Goal: Check status

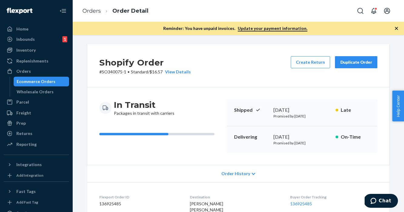
scroll to position [176, 0]
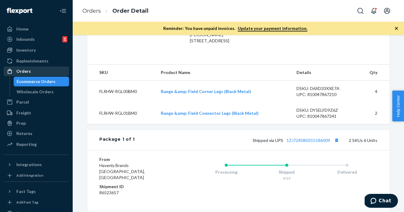
click at [18, 71] on div "Orders" at bounding box center [23, 71] width 15 height 6
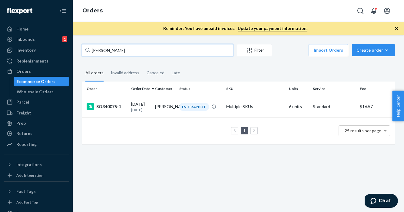
click at [119, 51] on input "[PERSON_NAME]" at bounding box center [157, 50] width 151 height 12
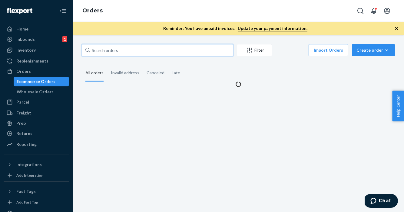
paste input "SO342470-3"
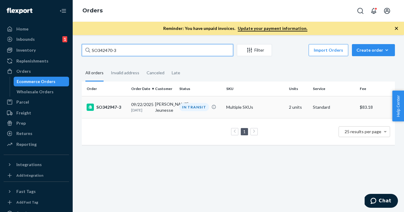
type input "SO342470-3"
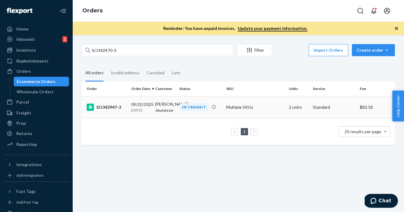
click at [109, 110] on div "SO342947-3" at bounding box center [107, 107] width 40 height 7
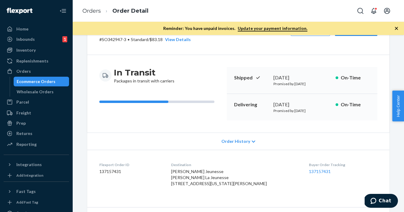
scroll to position [11, 0]
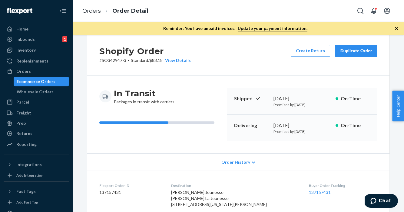
click at [238, 162] on span "Order History" at bounding box center [235, 162] width 29 height 6
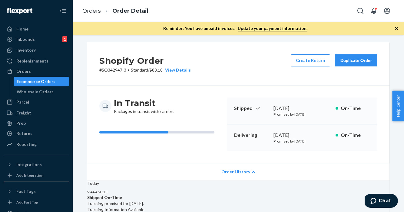
scroll to position [0, 0]
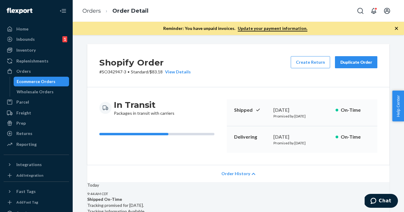
click at [397, 29] on icon "button" at bounding box center [396, 28] width 3 height 3
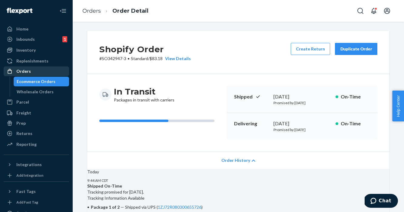
click at [23, 71] on div "Orders" at bounding box center [23, 71] width 15 height 6
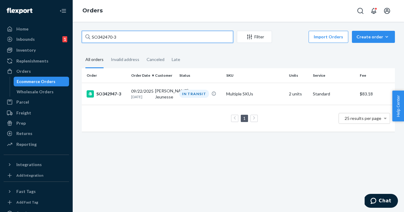
click at [121, 36] on input "SO342470-3" at bounding box center [157, 37] width 151 height 12
paste input "text"
click at [115, 38] on input "SO342470-3" at bounding box center [157, 37] width 151 height 12
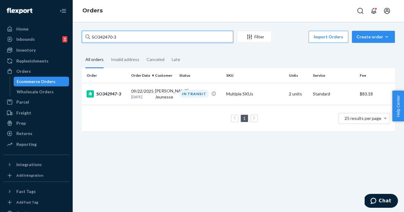
click at [115, 38] on input "SO342470-3" at bounding box center [157, 37] width 151 height 12
paste input "[PERSON_NAME]"
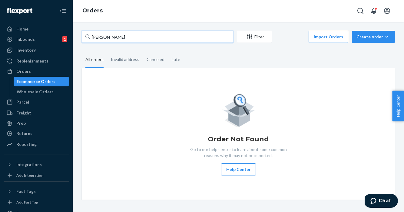
type input "[PERSON_NAME]"
click at [130, 37] on input "[PERSON_NAME]" at bounding box center [157, 37] width 151 height 12
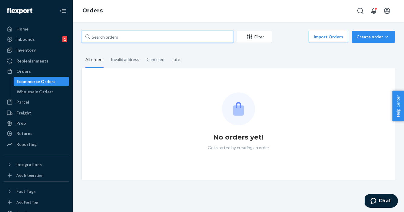
paste input "20135749"
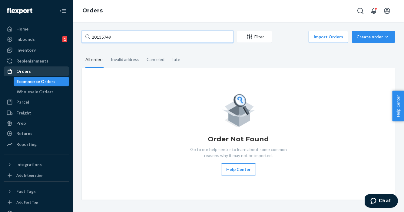
type input "20135749"
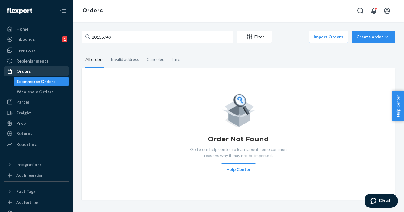
click at [25, 72] on div "Orders" at bounding box center [23, 71] width 15 height 6
click at [23, 70] on div "Orders" at bounding box center [23, 71] width 15 height 6
click at [22, 71] on div "Orders" at bounding box center [23, 71] width 15 height 6
